Goal: Ask a question

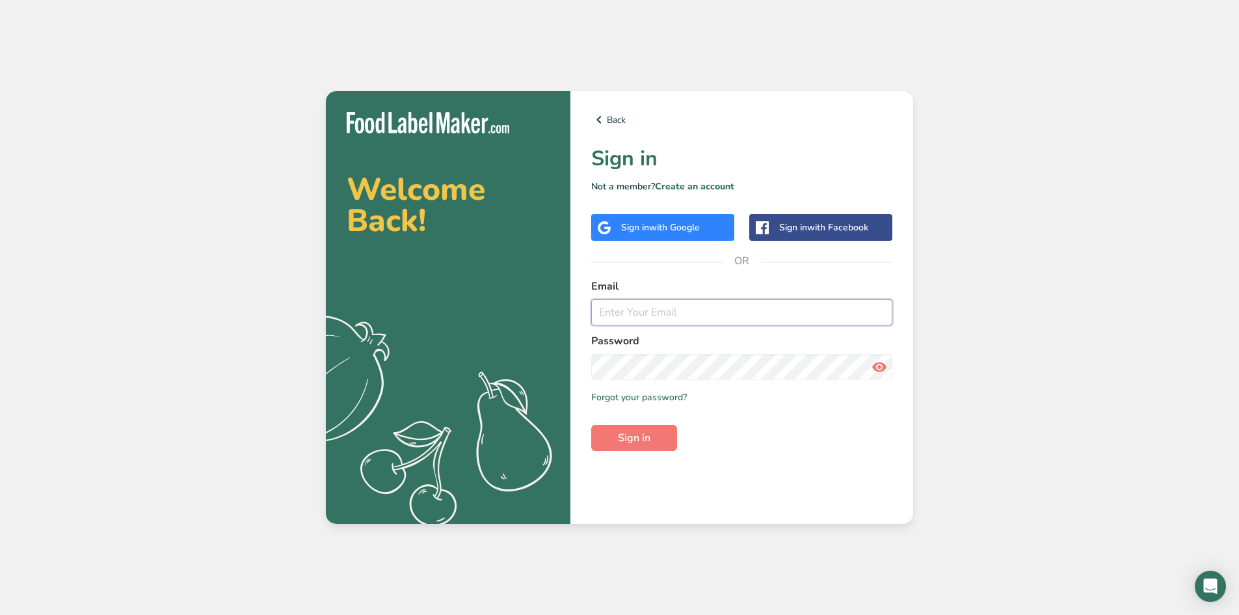
click at [666, 319] on input "email" at bounding box center [741, 312] width 301 height 26
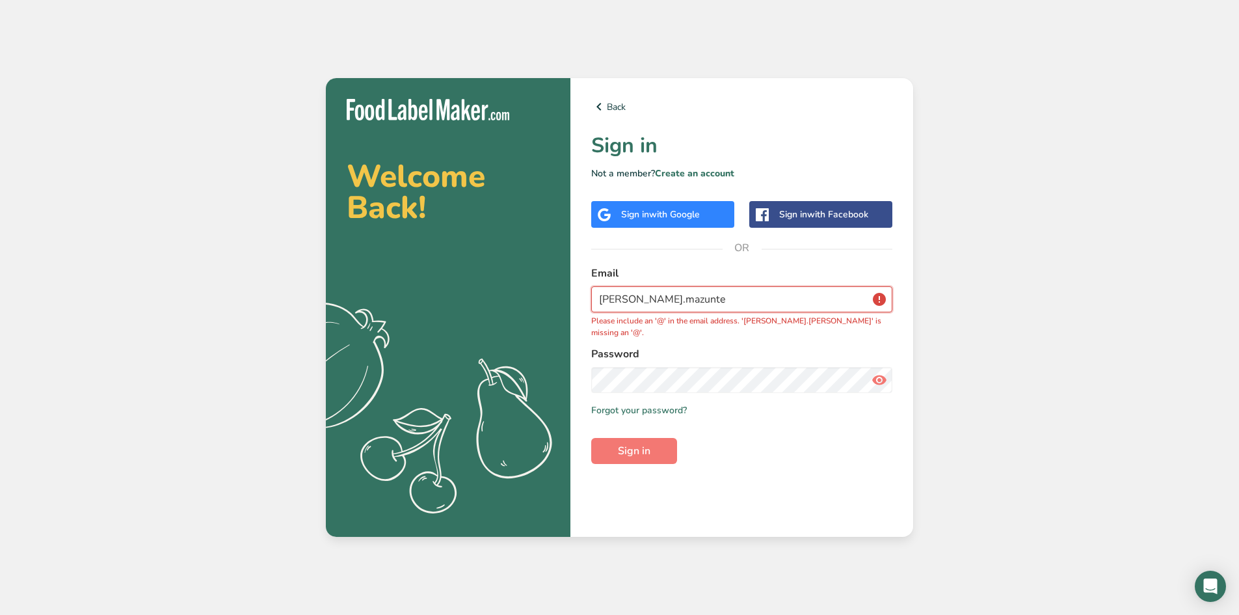
click at [699, 302] on input "[PERSON_NAME].mazunte" at bounding box center [741, 299] width 301 height 26
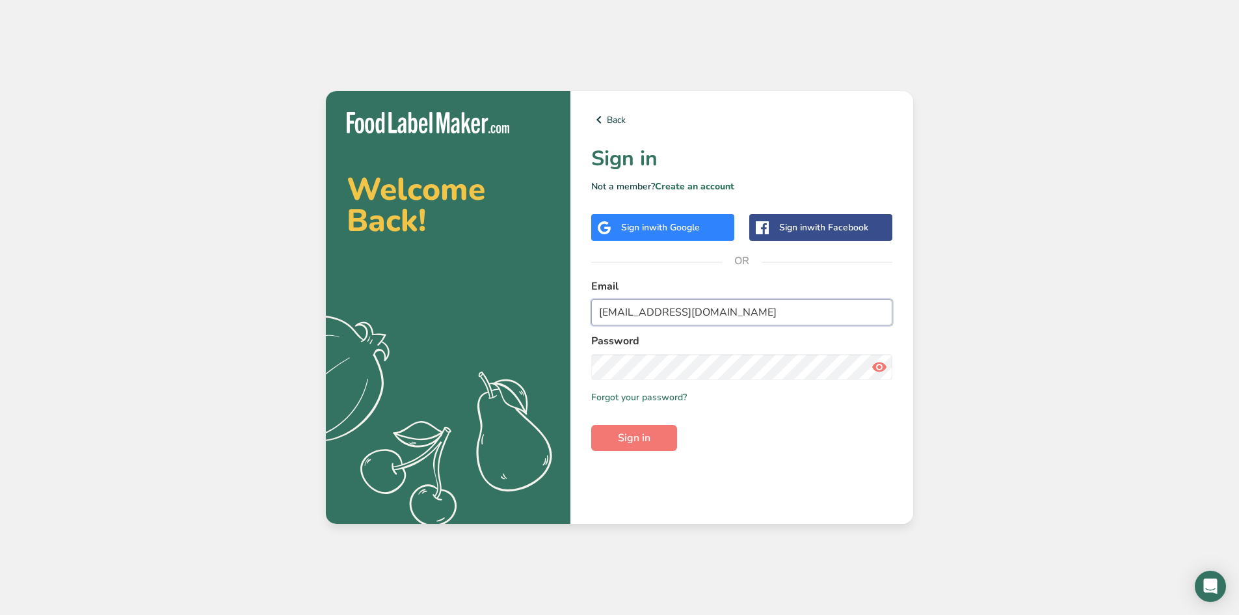
type input "[EMAIL_ADDRESS][DOMAIN_NAME]"
click at [634, 444] on span "Sign in" at bounding box center [634, 438] width 33 height 16
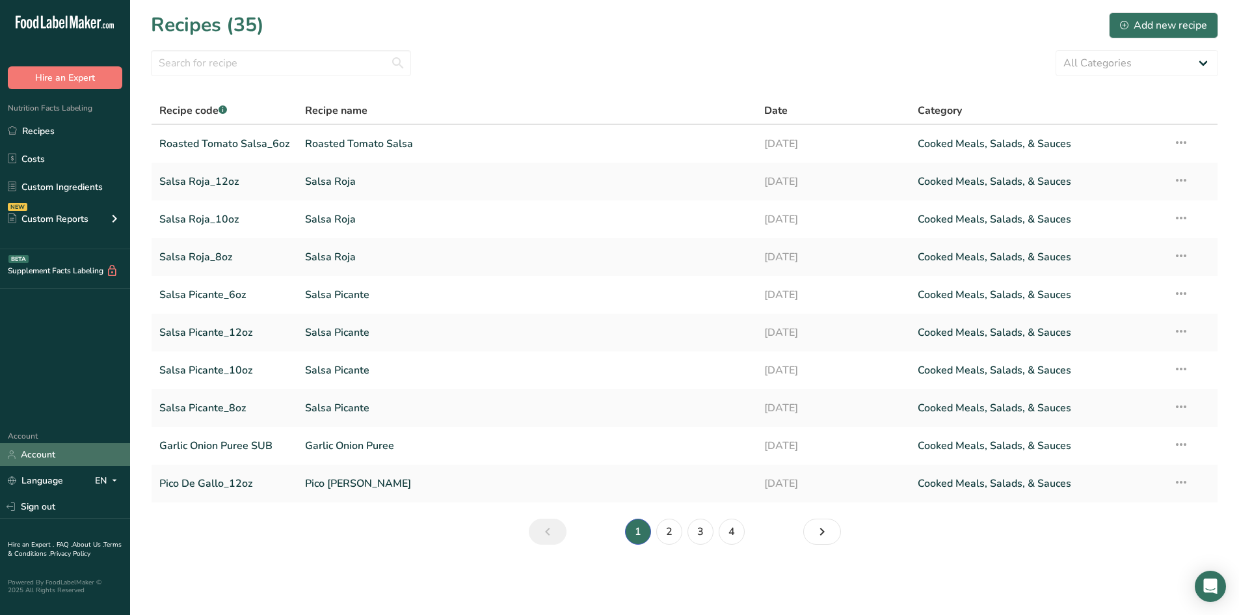
click at [51, 450] on link "Account" at bounding box center [65, 454] width 130 height 23
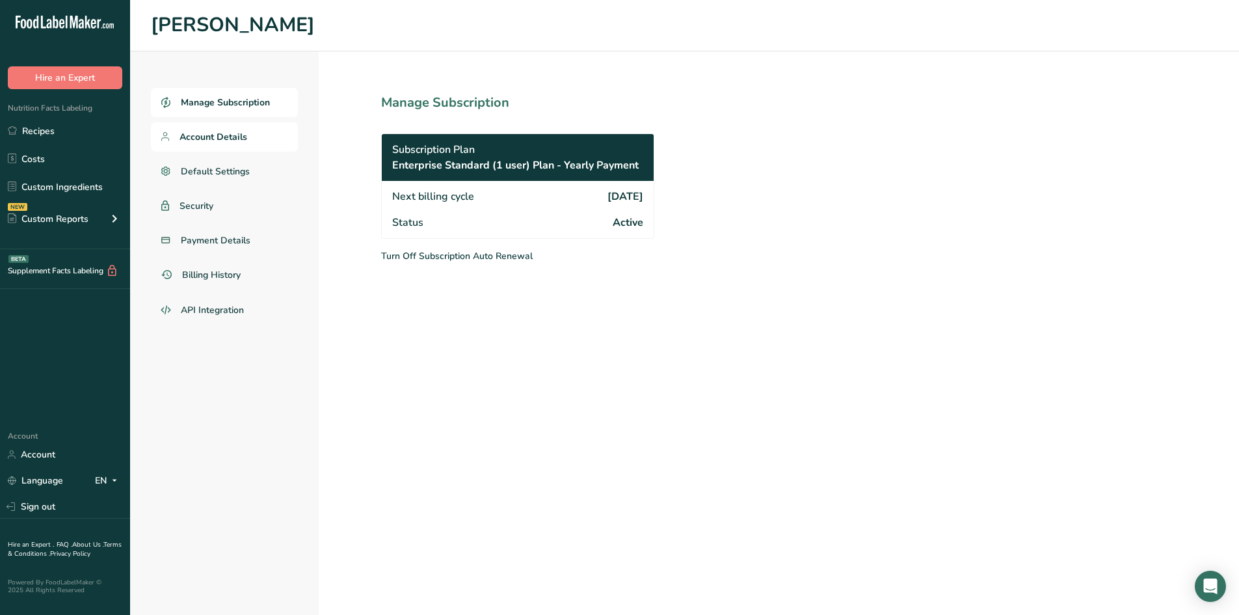
click at [224, 133] on span "Account Details" at bounding box center [214, 137] width 68 height 14
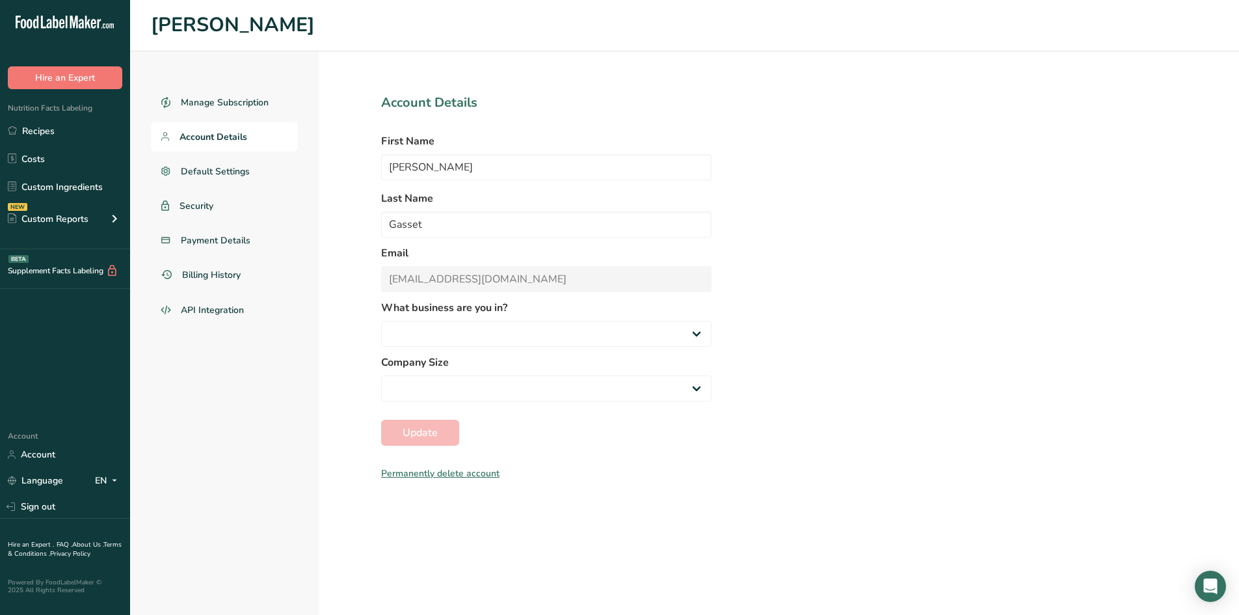
select select "2"
select select "3"
drag, startPoint x: 452, startPoint y: 169, endPoint x: 351, endPoint y: 178, distance: 101.2
click at [323, 172] on section "Account Details First Name [PERSON_NAME] Last Name Gasset Email [EMAIL_ADDRESS]…" at bounding box center [546, 332] width 455 height 563
type input "[PERSON_NAME]"
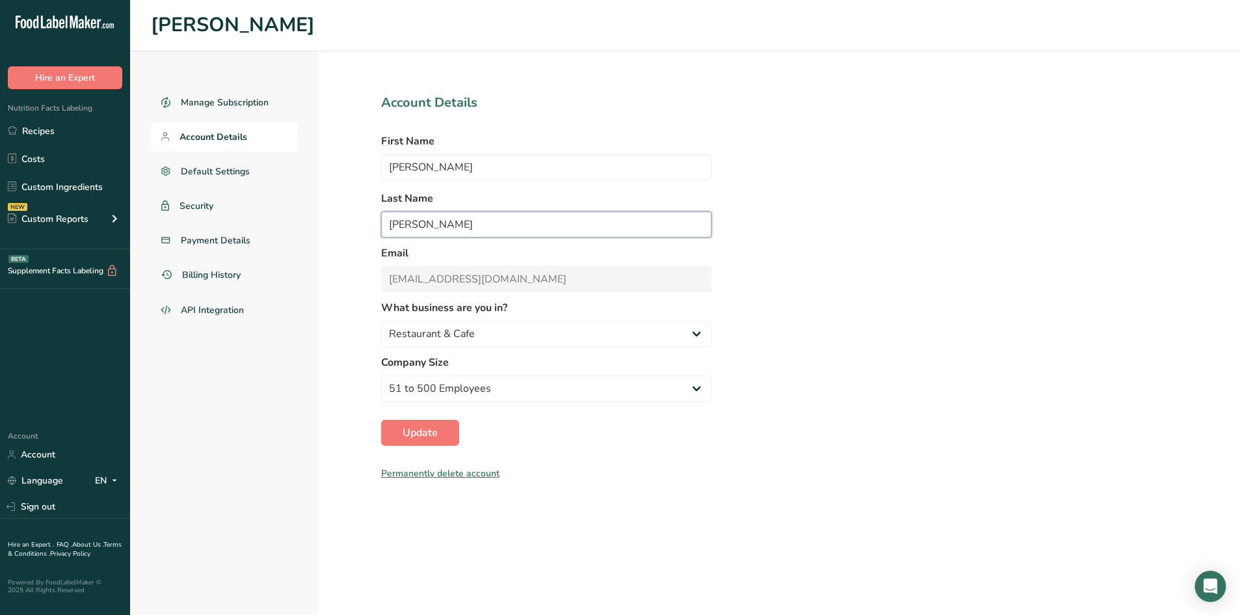
type input "[PERSON_NAME]"
click at [493, 218] on input "[PERSON_NAME]" at bounding box center [546, 224] width 331 height 26
drag, startPoint x: 502, startPoint y: 217, endPoint x: 369, endPoint y: 219, distance: 133.4
click at [367, 221] on section "Account Details First Name [PERSON_NAME] Last Name [PERSON_NAME] Email [EMAIL_A…" at bounding box center [546, 332] width 455 height 563
click at [464, 165] on input "[PERSON_NAME]" at bounding box center [546, 167] width 331 height 26
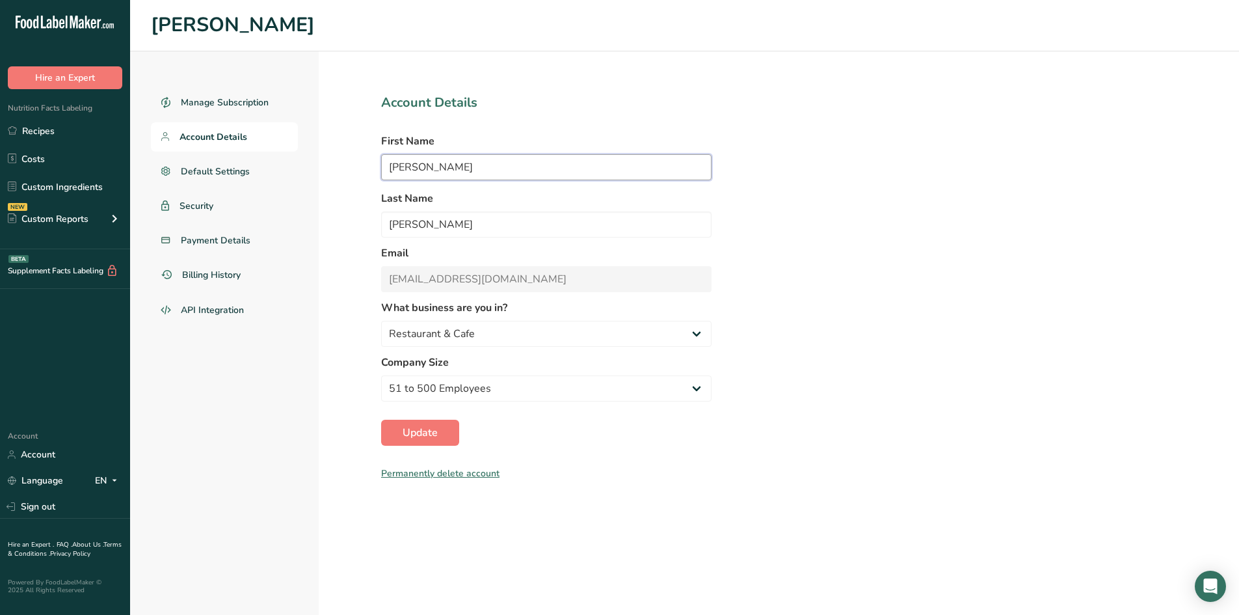
drag, startPoint x: 470, startPoint y: 165, endPoint x: 327, endPoint y: 178, distance: 143.7
click at [346, 179] on section "Account Details First Name [PERSON_NAME] Last Name [PERSON_NAME] Email [EMAIL_A…" at bounding box center [546, 332] width 455 height 563
click at [428, 172] on input "[PERSON_NAME]" at bounding box center [546, 167] width 331 height 26
click at [476, 219] on input "[PERSON_NAME]" at bounding box center [546, 224] width 331 height 26
click at [895, 306] on div "Manage Subscription Account Details Default Settings Security Payment Details B…" at bounding box center [684, 332] width 1109 height 563
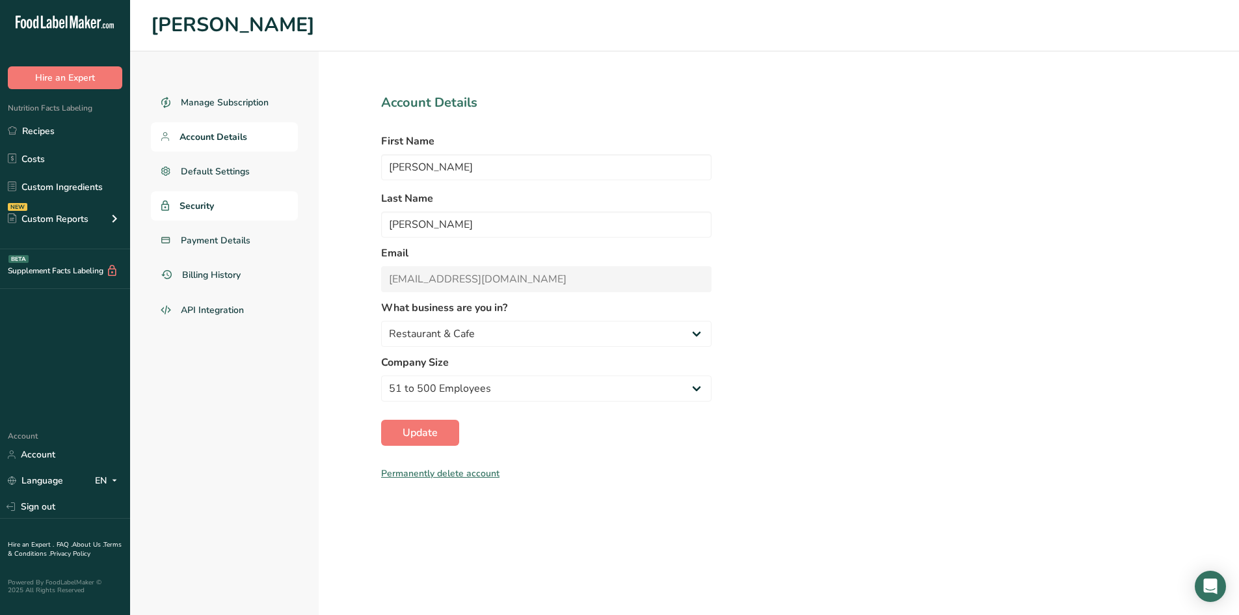
click at [200, 205] on span "Security" at bounding box center [197, 206] width 34 height 14
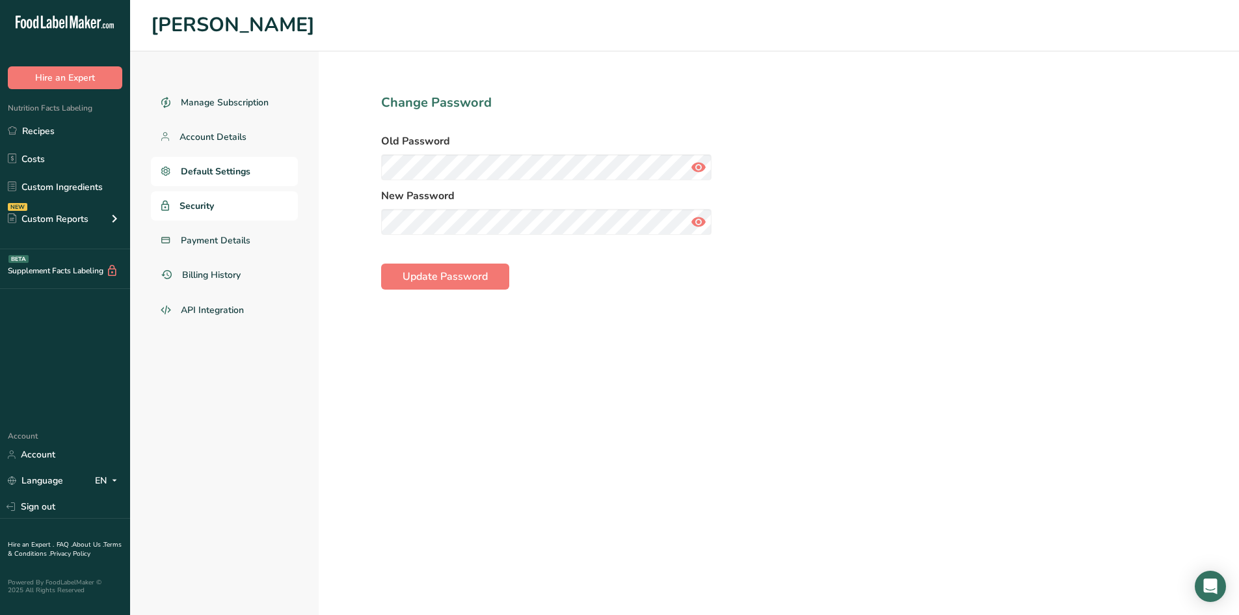
click at [224, 170] on span "Default Settings" at bounding box center [216, 172] width 70 height 14
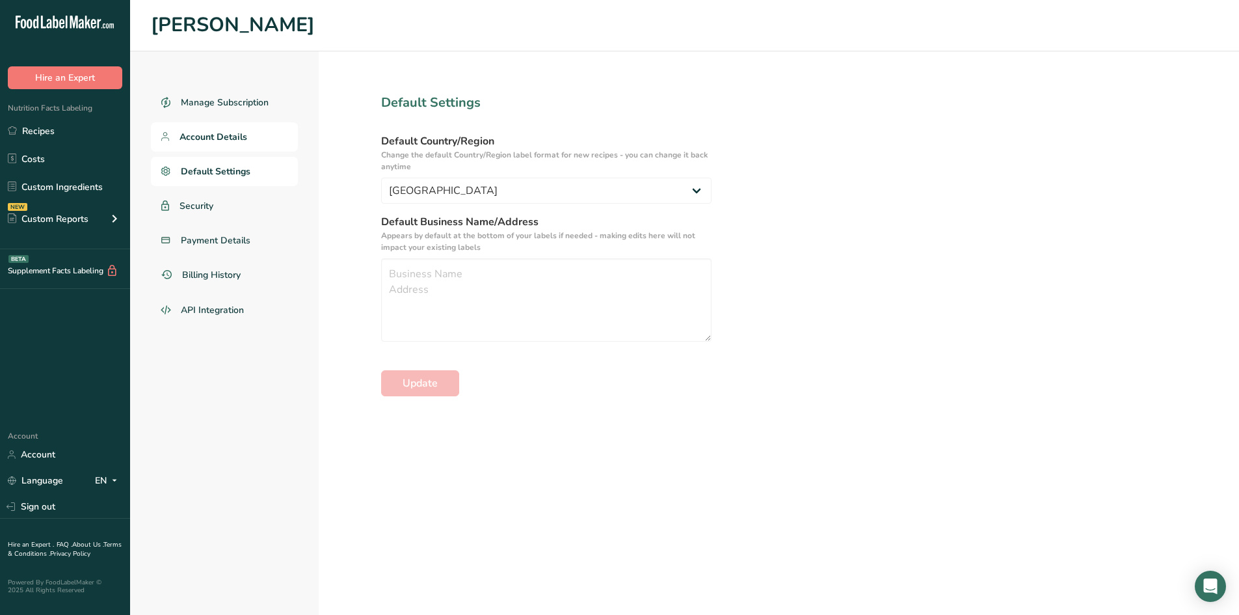
click at [205, 128] on link "Account Details" at bounding box center [224, 136] width 147 height 29
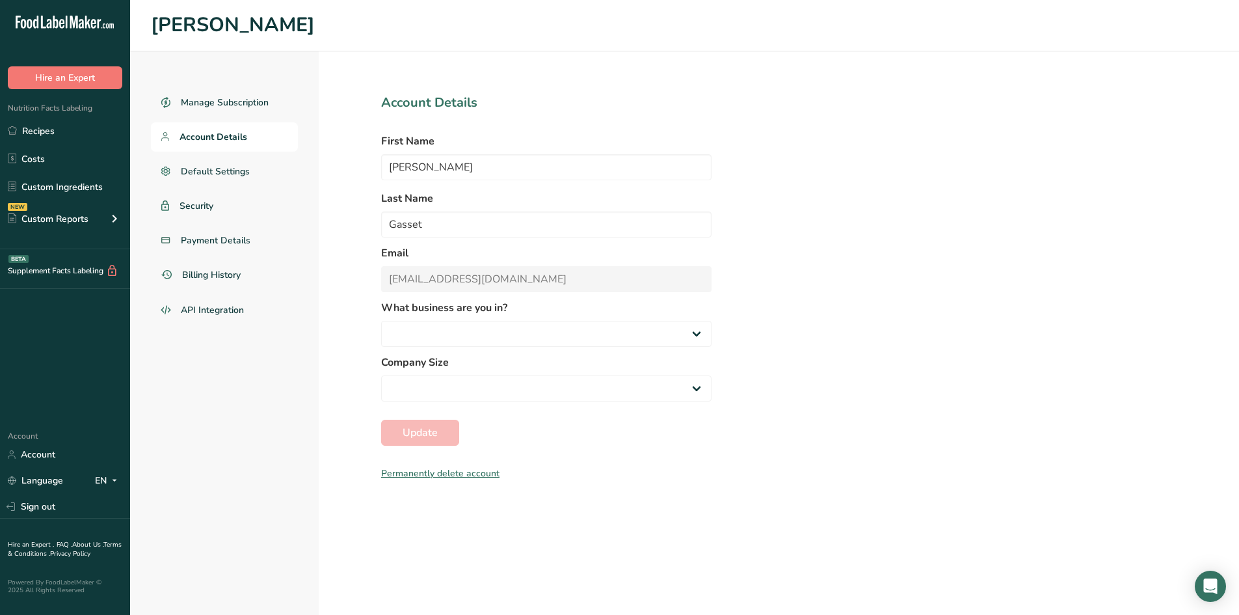
select select "2"
select select "3"
click at [1208, 586] on icon "Open Intercom Messenger" at bounding box center [1210, 586] width 15 height 17
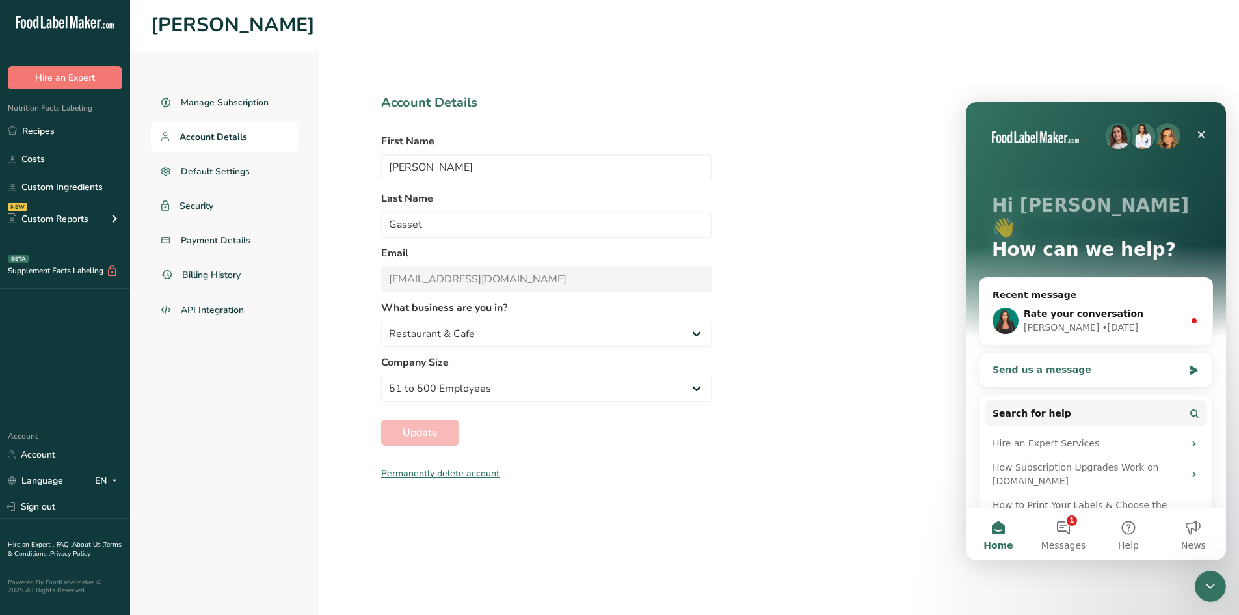
click at [1063, 363] on div "Send us a message" at bounding box center [1088, 370] width 191 height 14
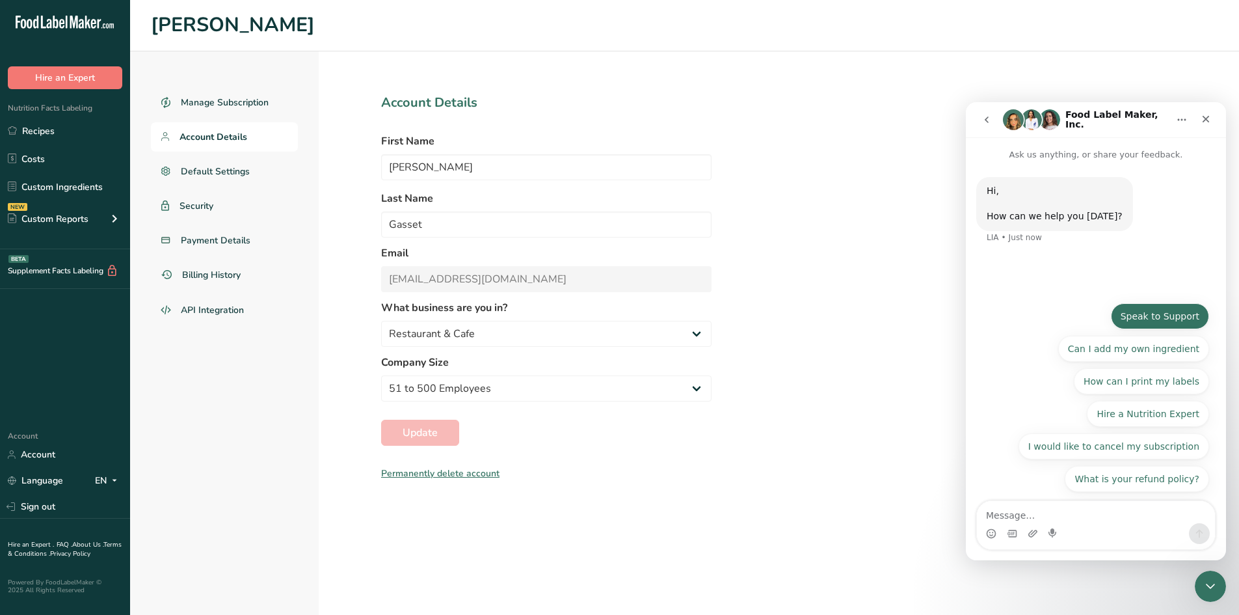
click at [1160, 314] on button "Speak to Support" at bounding box center [1160, 316] width 98 height 26
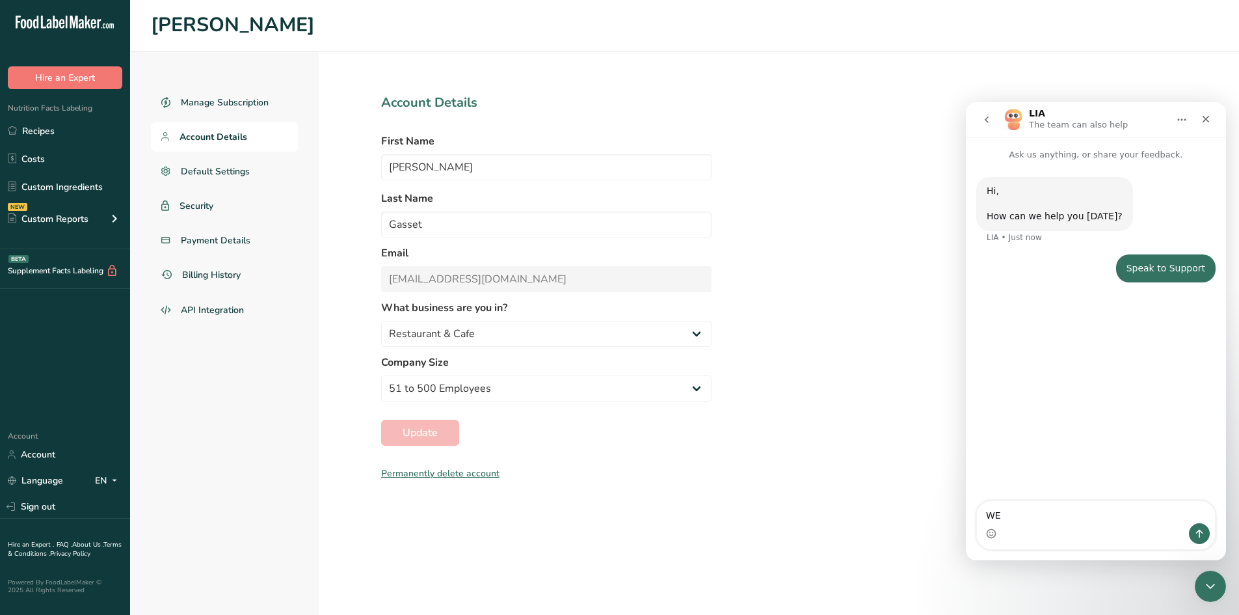
type textarea "W"
type textarea "T"
type textarea "How can we change the email address associated with our account?"
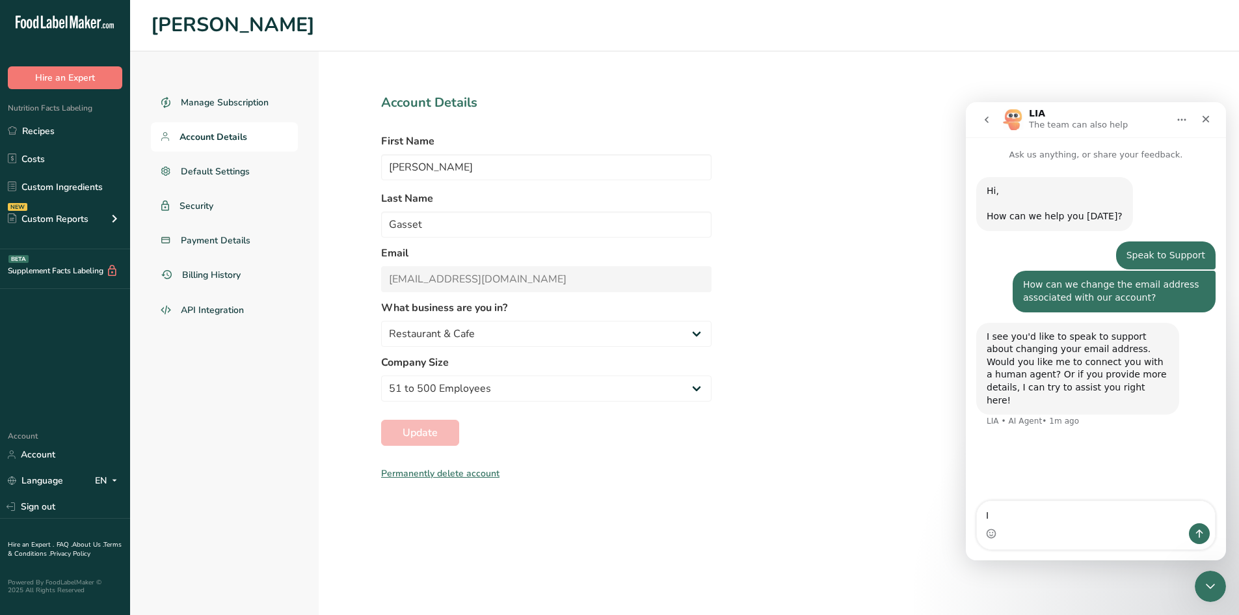
type textarea "I"
type textarea "How can I change the email address associated with my account?"
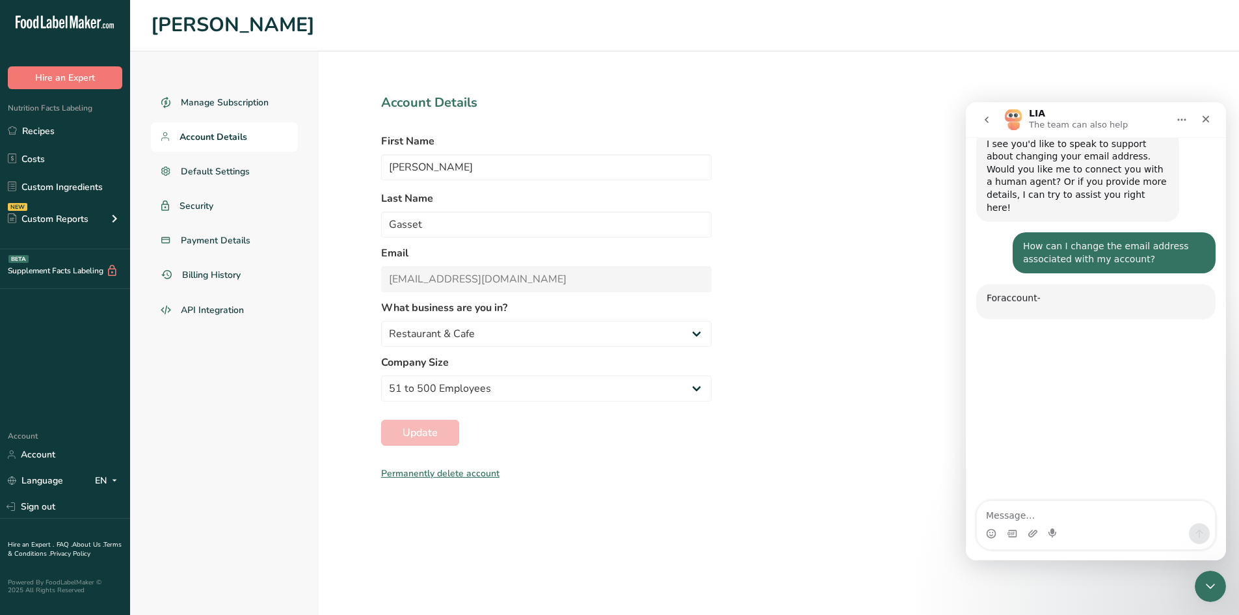
scroll to position [278, 0]
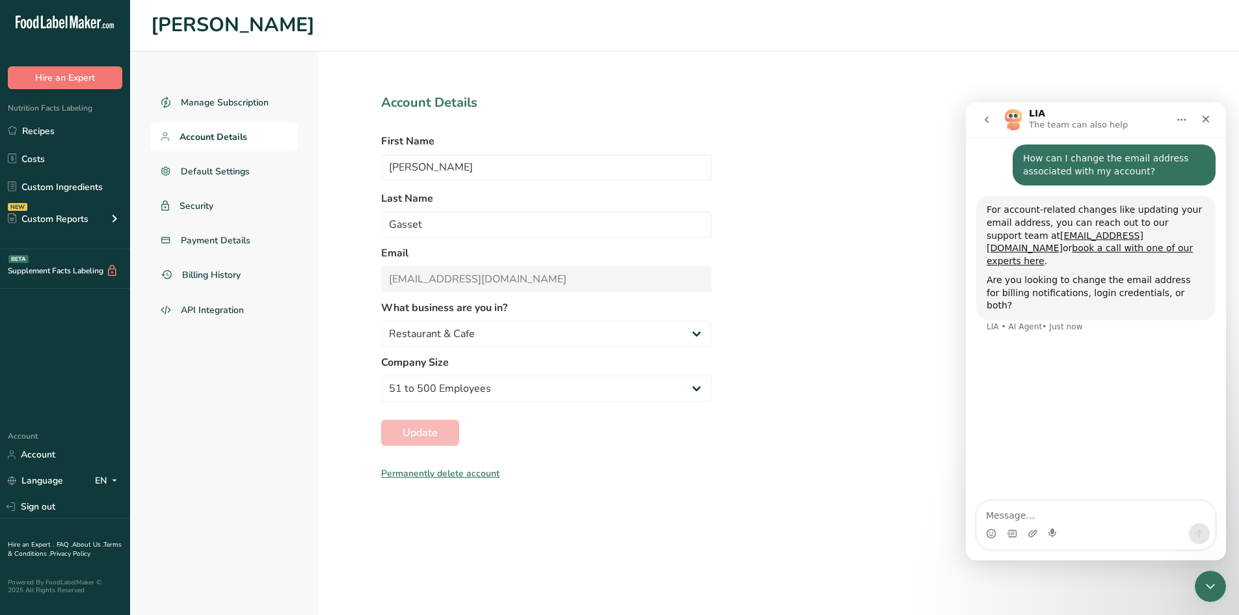
click at [1071, 510] on textarea "Message…" at bounding box center [1096, 512] width 238 height 22
type textarea "Change email address for everything"
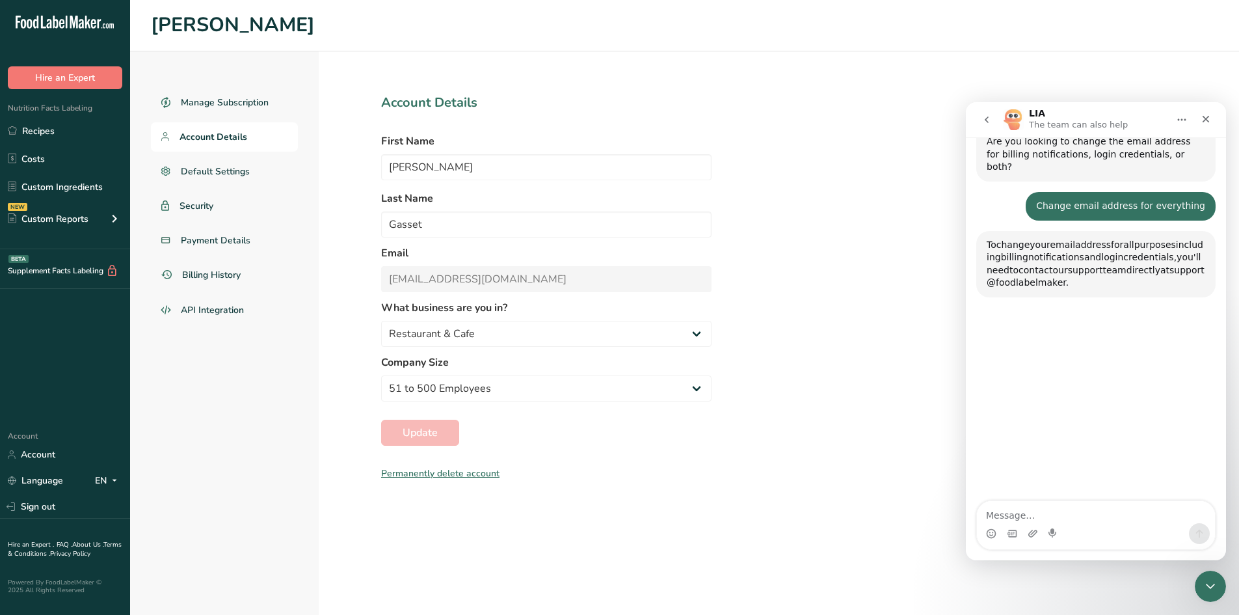
scroll to position [439, 0]
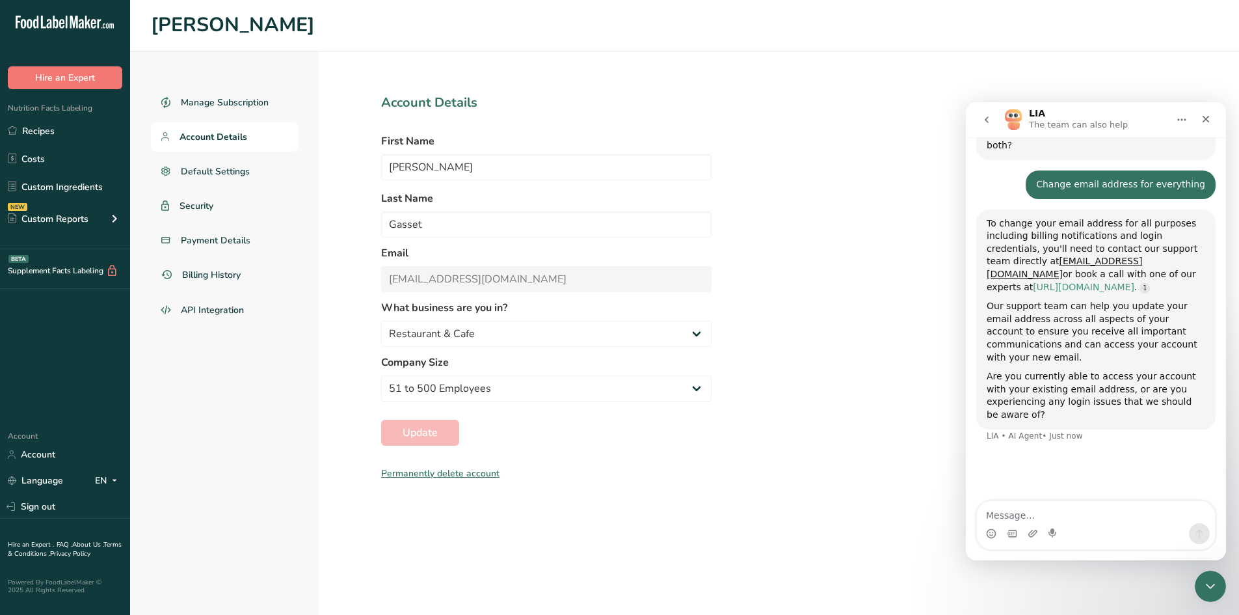
click at [1096, 282] on link "[URL][DOMAIN_NAME]" at bounding box center [1084, 287] width 102 height 10
click at [1052, 512] on textarea "Message…" at bounding box center [1096, 512] width 238 height 22
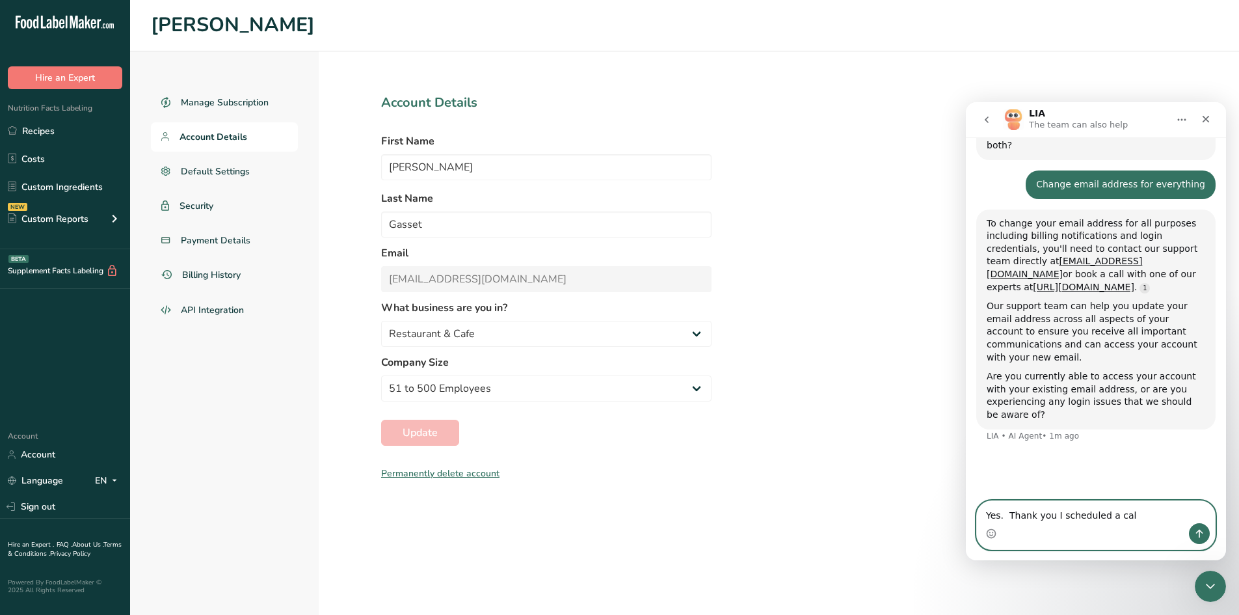
type textarea "Yes. Thank you I scheduled a call"
